Goal: Find specific page/section: Find specific page/section

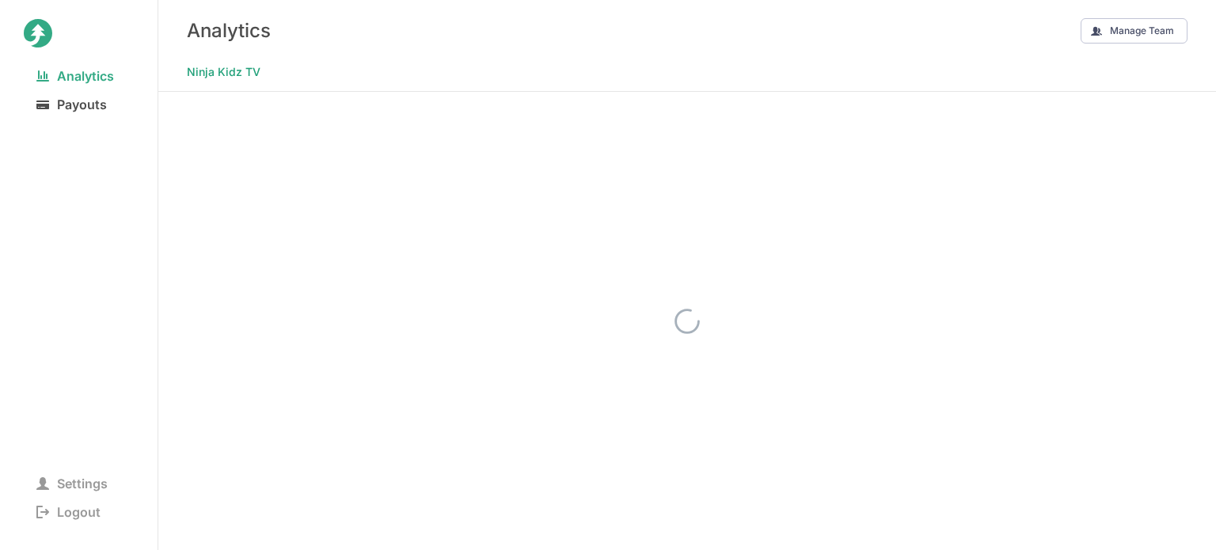
click at [81, 101] on span "Payouts" at bounding box center [72, 104] width 96 height 22
